Goal: Transaction & Acquisition: Subscribe to service/newsletter

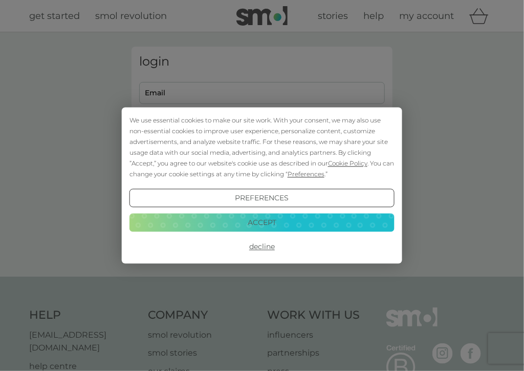
type input "[EMAIL_ADDRESS][PERSON_NAME][DOMAIN_NAME]"
click at [253, 217] on button "Accept" at bounding box center [261, 222] width 265 height 18
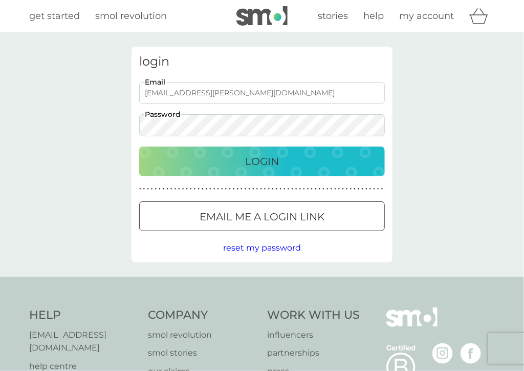
click at [273, 162] on p "Login" at bounding box center [262, 161] width 34 height 16
